Goal: Entertainment & Leisure: Consume media (video, audio)

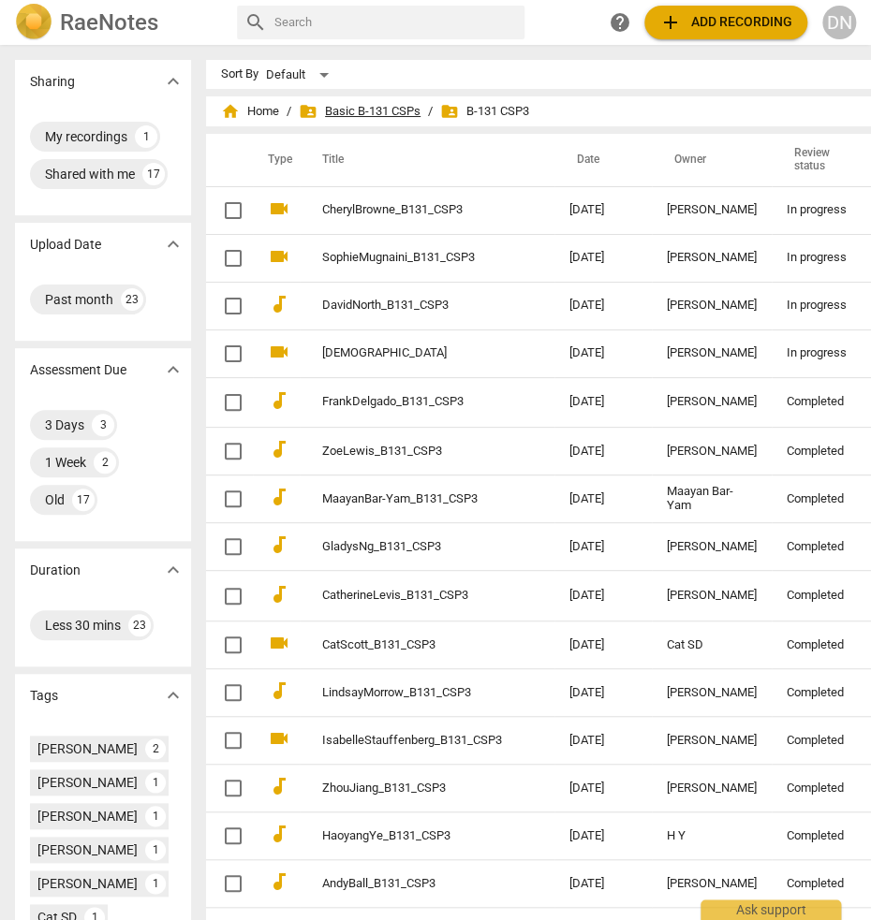
click at [344, 111] on span "folder_shared Basic B-131 CSPs" at bounding box center [360, 111] width 122 height 19
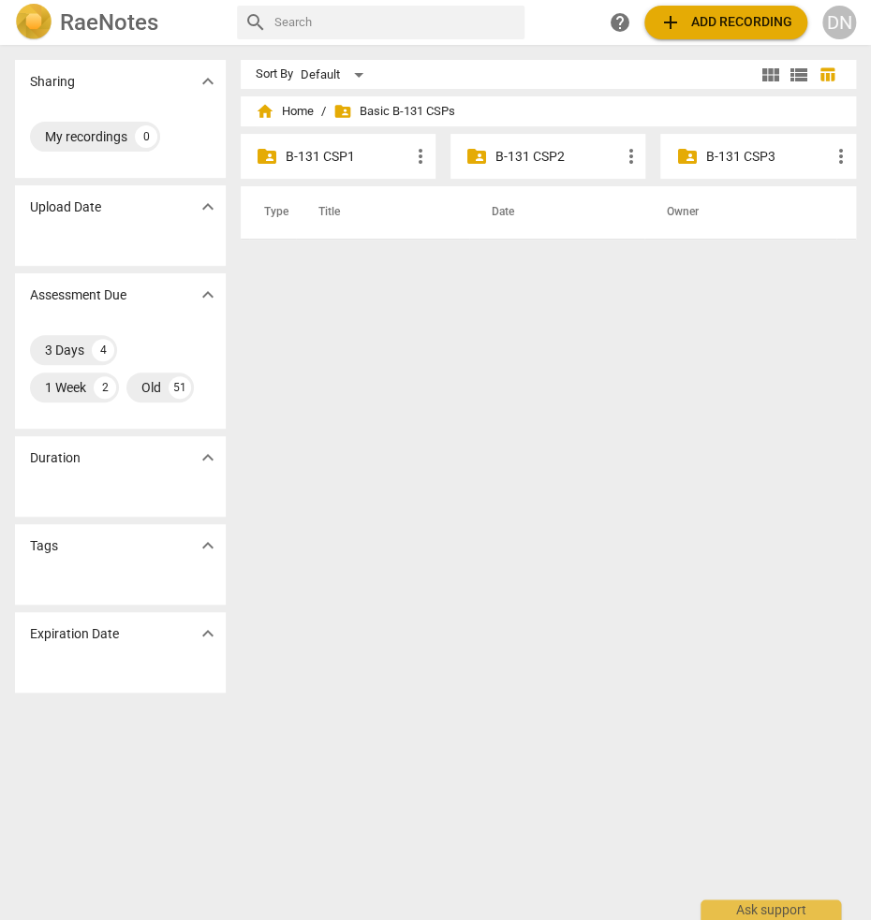
click at [538, 158] on p "B-131 CSP2" at bounding box center [557, 157] width 124 height 20
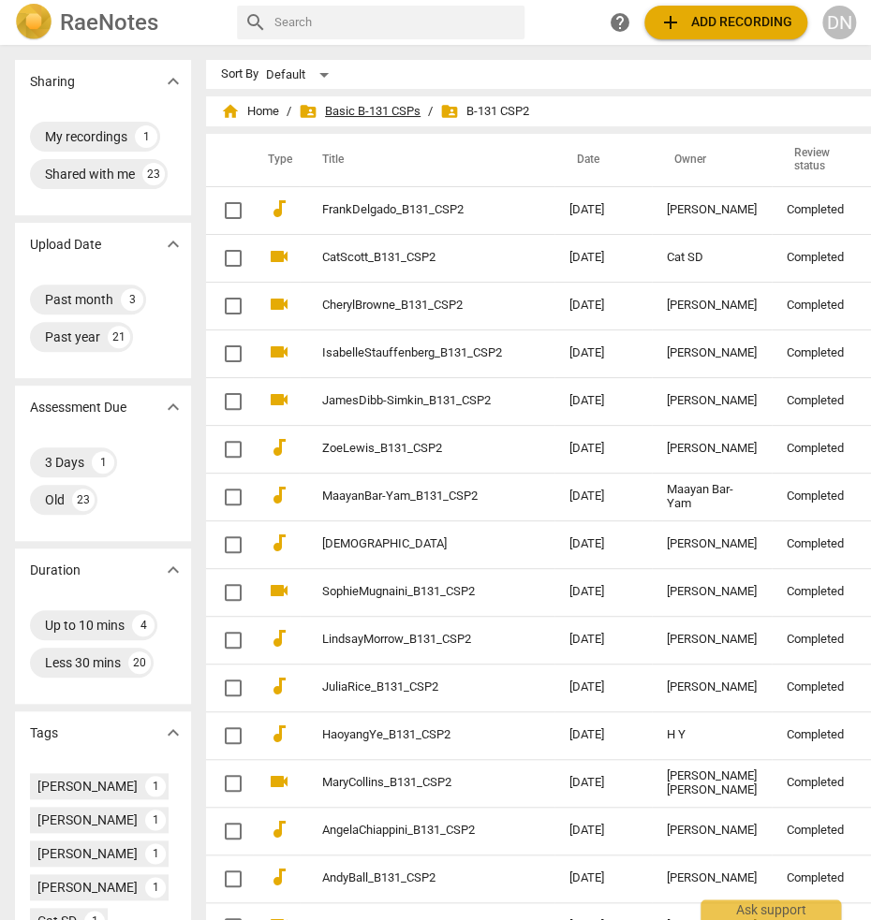
click at [344, 113] on span "folder_shared Basic B-131 CSPs" at bounding box center [360, 111] width 122 height 19
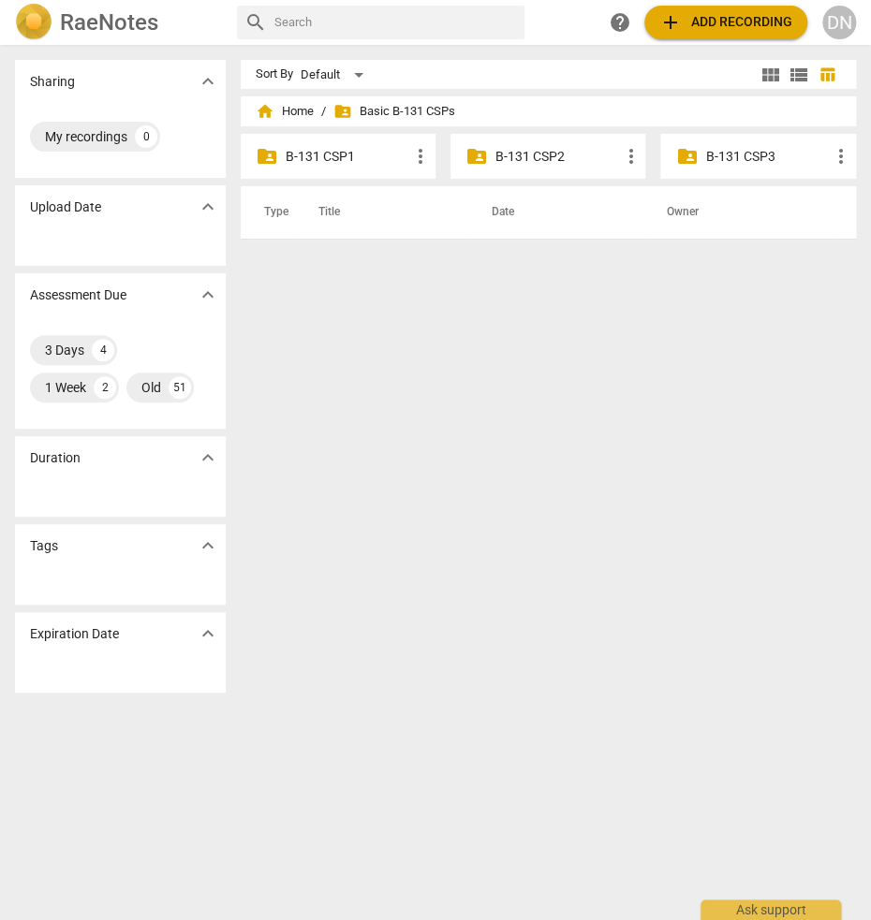
click at [345, 156] on p "B-131 CSP1" at bounding box center [347, 157] width 124 height 20
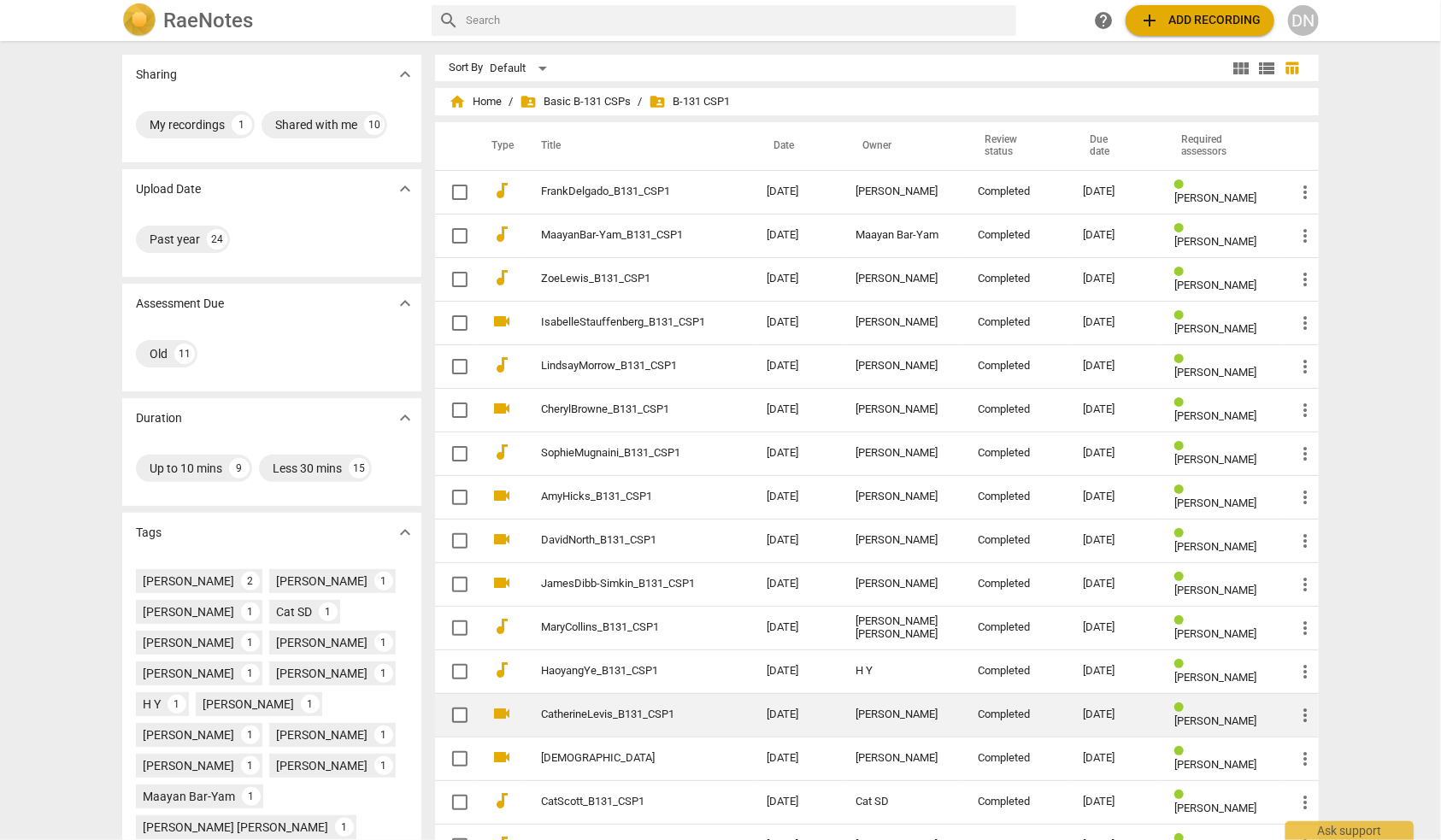
click at [574, 709] on link "CatherineLevis_B131_CSP1" at bounding box center [624, 715] width 164 height 13
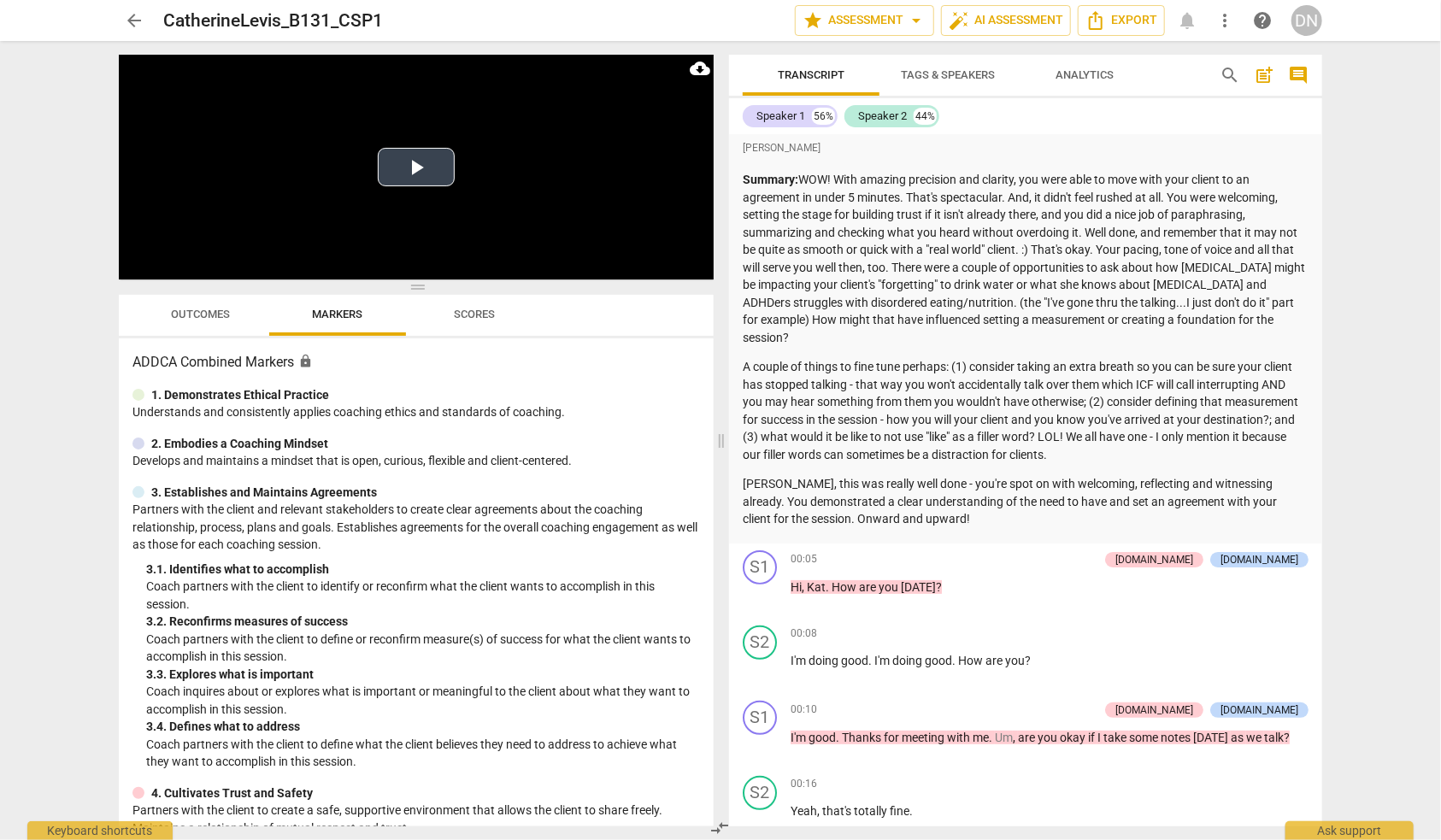
click at [411, 166] on button "Play Video" at bounding box center [416, 167] width 77 height 38
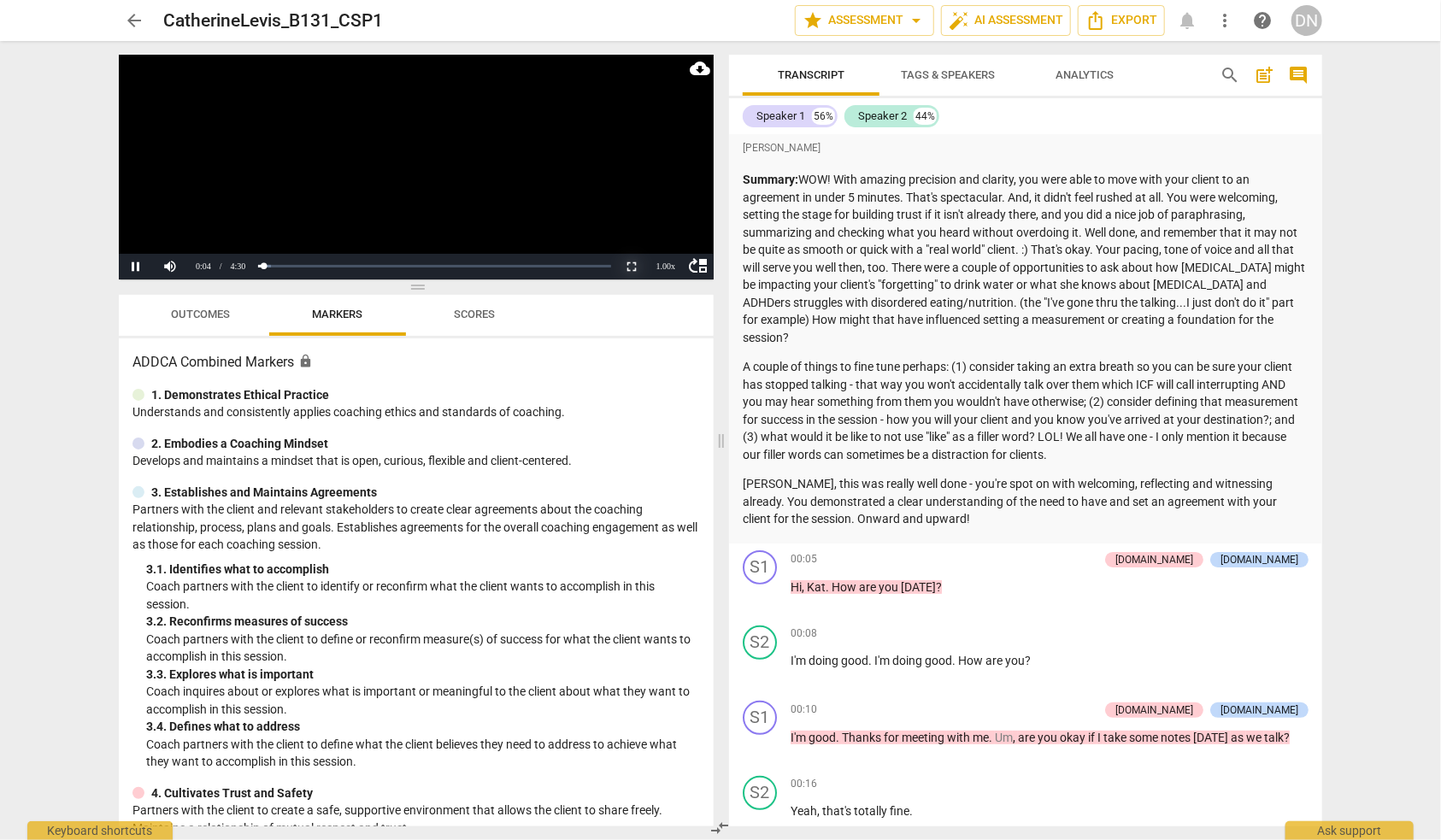
click at [629, 264] on button "Non-Fullscreen" at bounding box center [631, 267] width 34 height 26
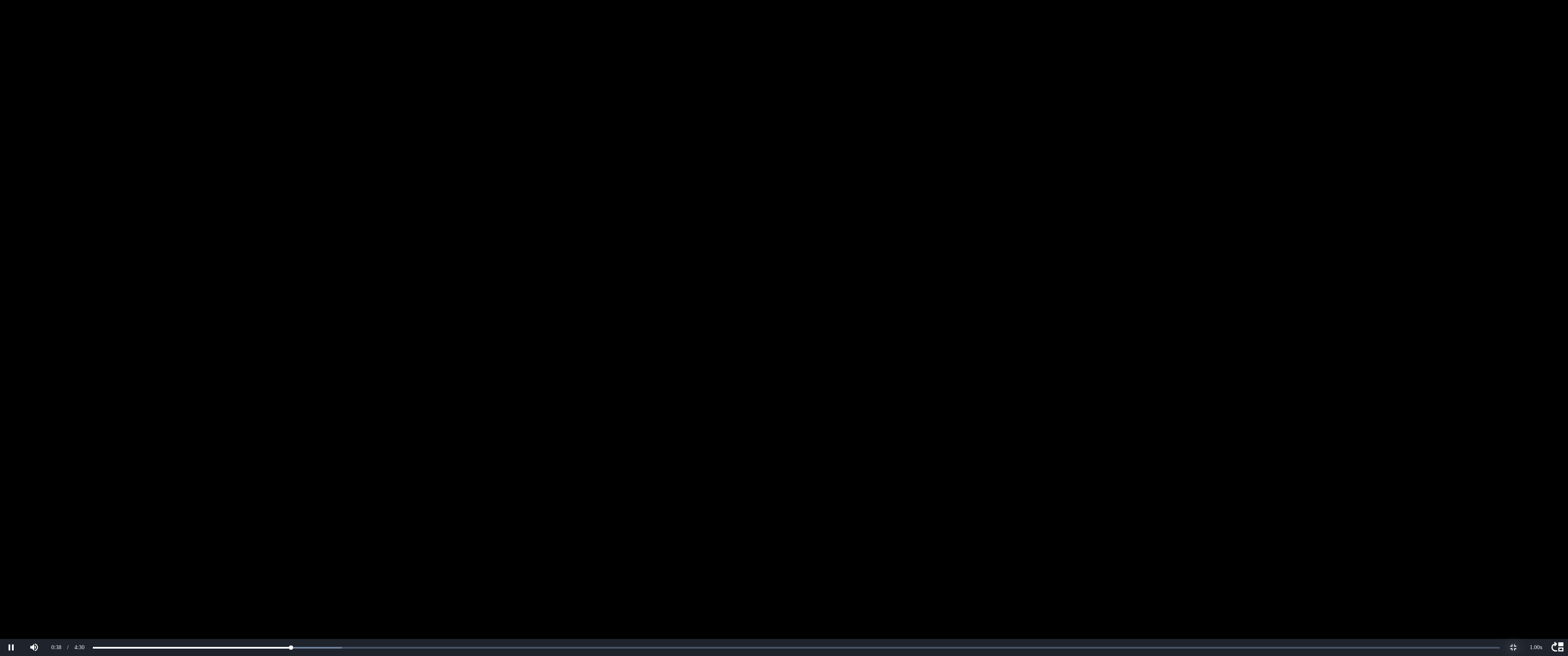
scroll to position [584, 0]
click at [530, 357] on video at bounding box center [784, 328] width 1568 height 656
